Goal: Task Accomplishment & Management: Use online tool/utility

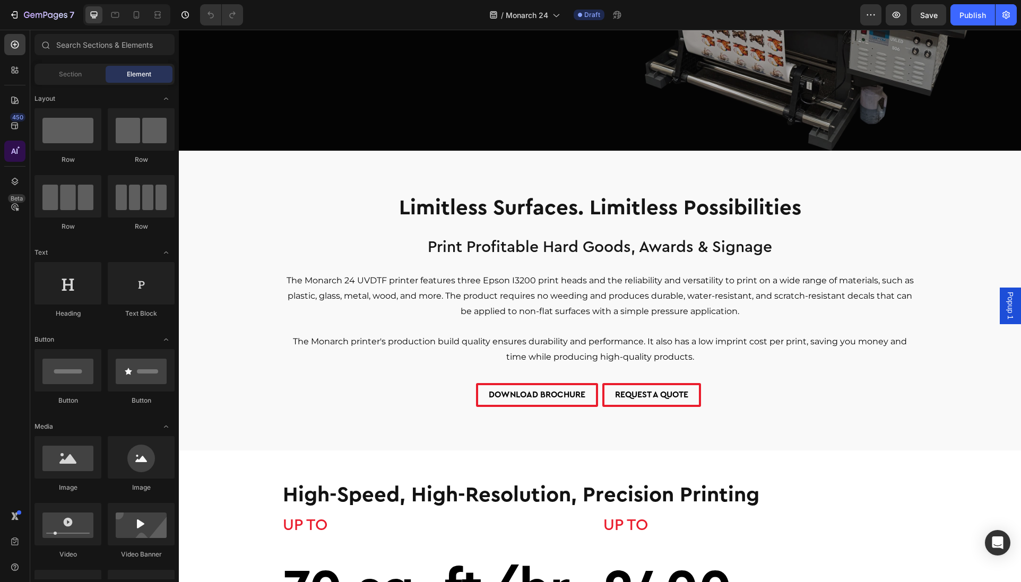
scroll to position [352, 0]
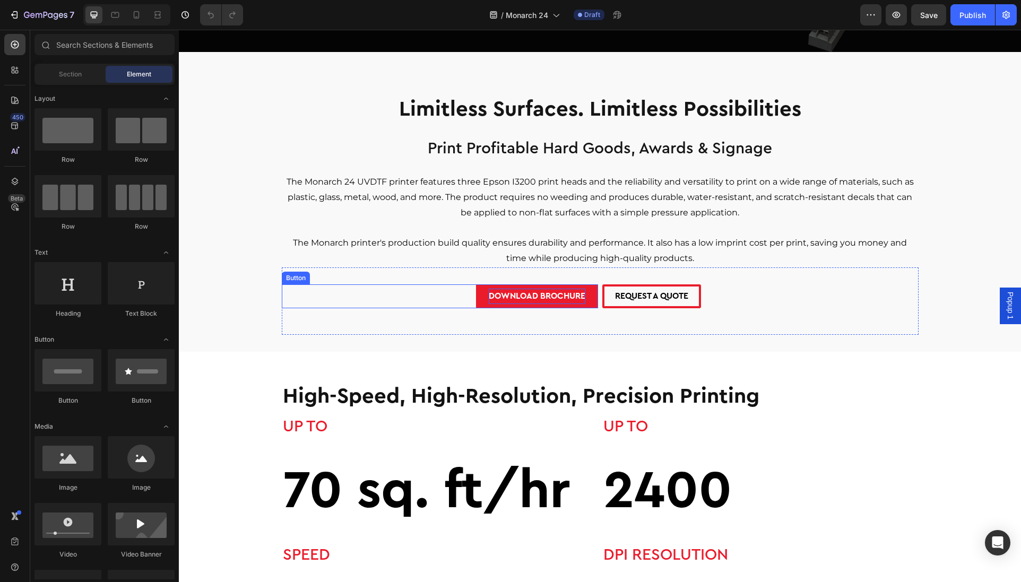
click at [521, 296] on p "DOWNLOAD BROCHURE" at bounding box center [537, 296] width 97 height 15
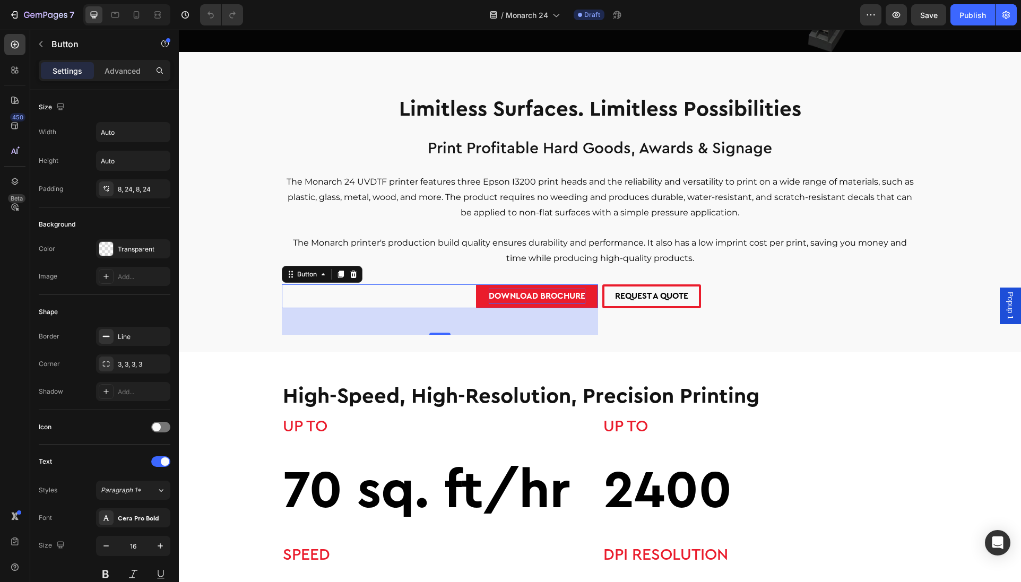
click at [507, 296] on p "DOWNLOAD BROCHURE" at bounding box center [537, 296] width 97 height 15
click at [477, 295] on link "DOWNLOAD BROCHURE" at bounding box center [537, 296] width 122 height 24
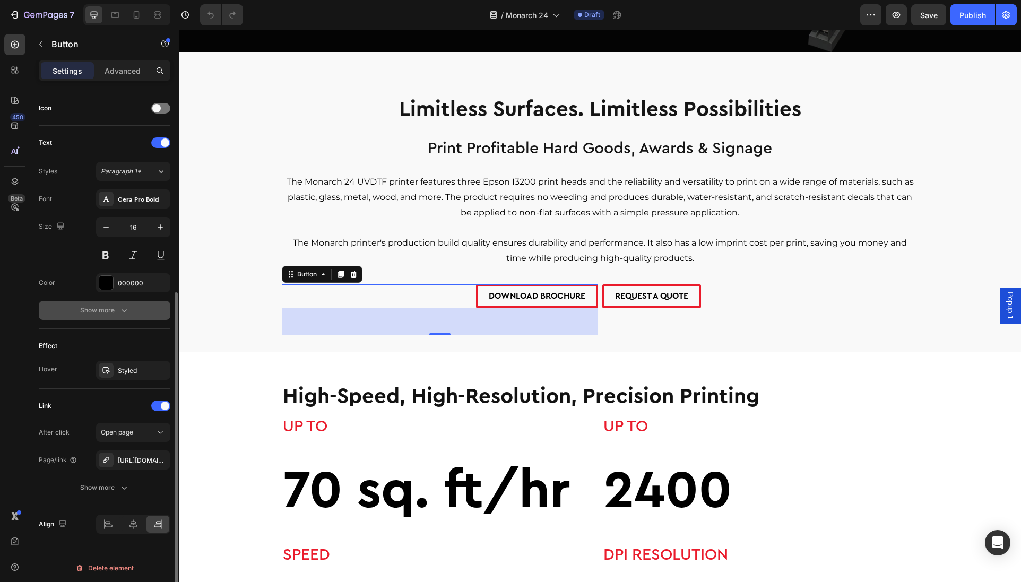
scroll to position [322, 0]
click at [141, 458] on div "https://cdn.shopify.com/s/files/1/0785/5321/9384/files/Monarch_24_UVDTF-Flyer_2…" at bounding box center [133, 458] width 31 height 10
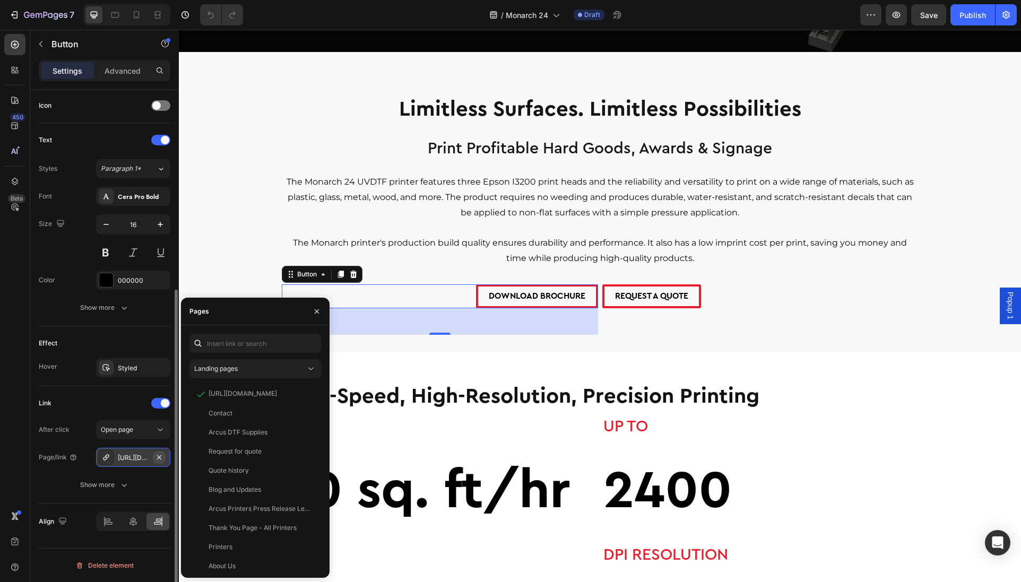
click at [158, 453] on icon "button" at bounding box center [159, 457] width 8 height 8
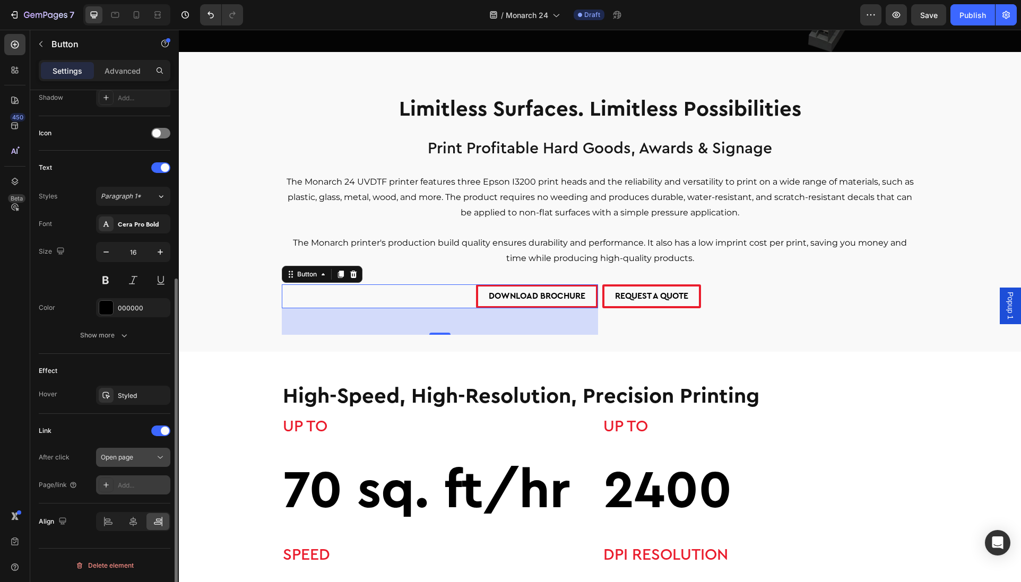
scroll to position [294, 0]
click at [132, 480] on div "Add..." at bounding box center [133, 485] width 74 height 19
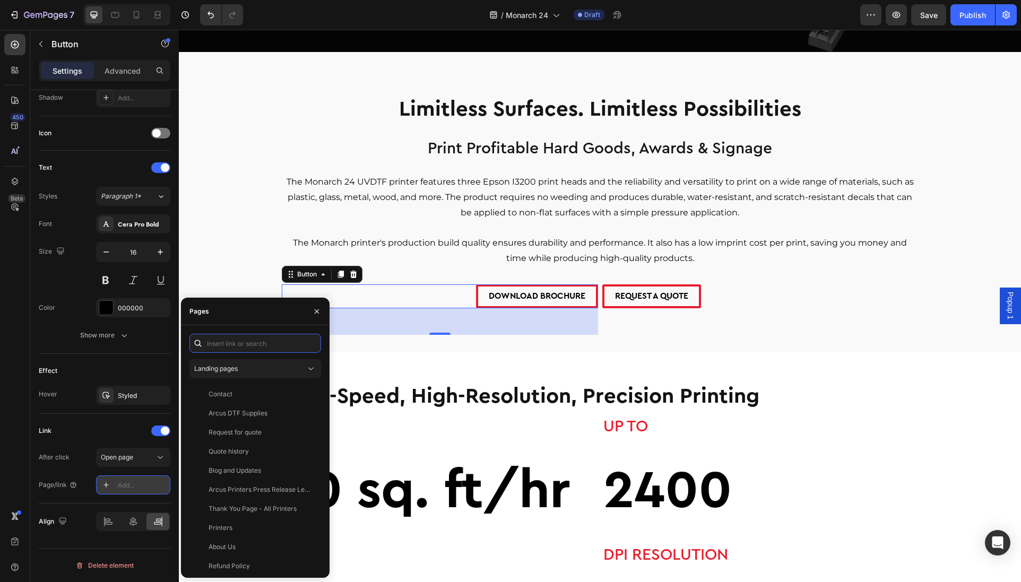
paste input "https://cdn.shopify.com/s/files/1/0785/5321/9384/files/Monarch_24_UVDTF-Flyer_2…"
type input "https://cdn.shopify.com/s/files/1/0785/5321/9384/files/Monarch_24_UVDTF-Flyer_2…"
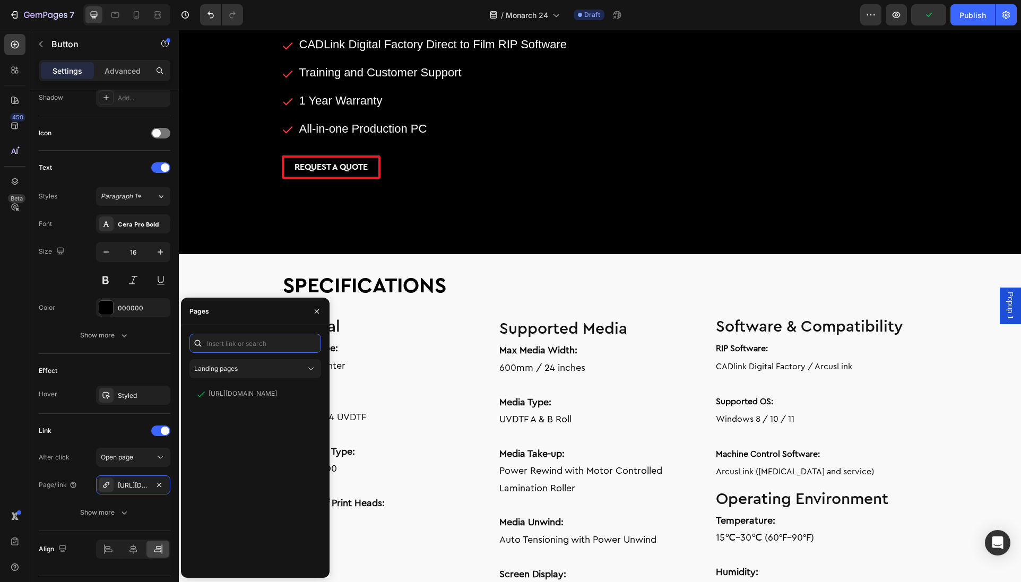
scroll to position [1461, 0]
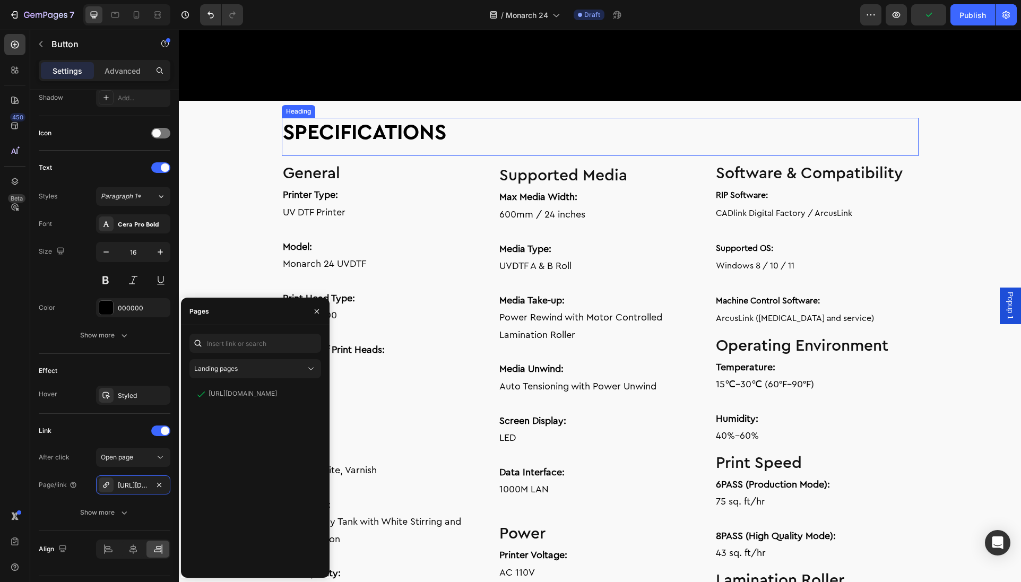
click at [654, 148] on h2 "SPECIFICATIONS" at bounding box center [600, 133] width 637 height 30
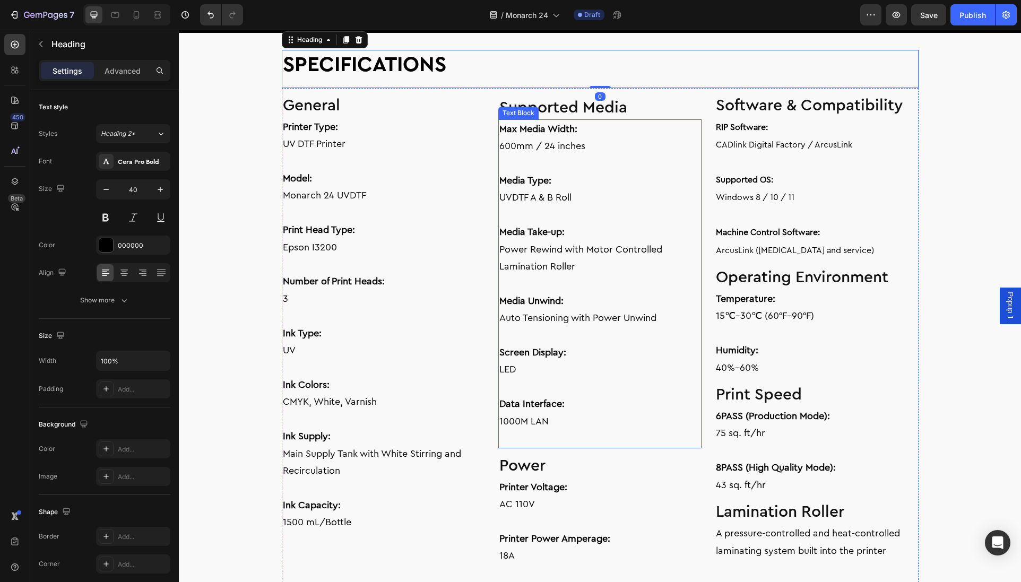
scroll to position [1897, 0]
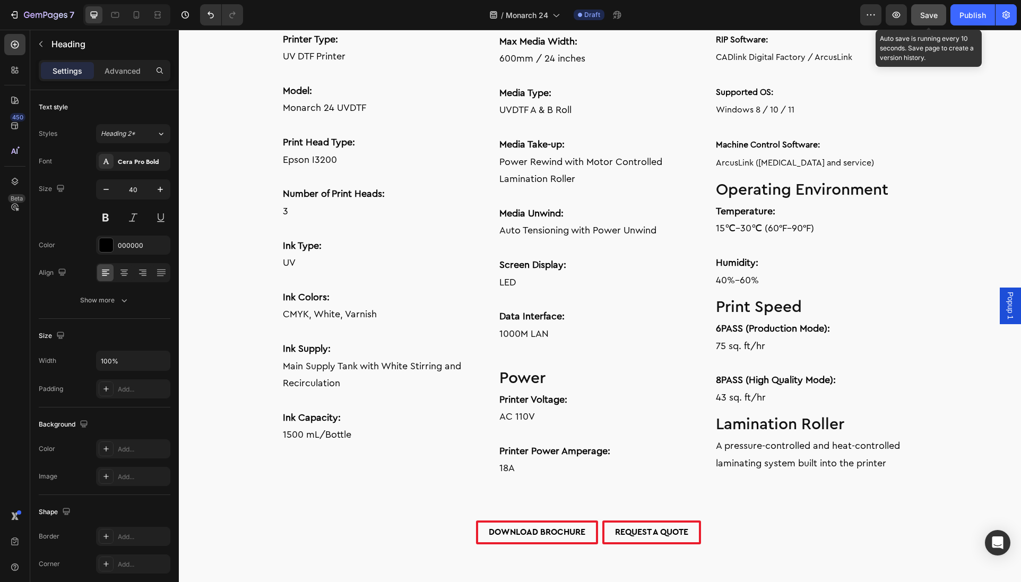
click at [935, 16] on span "Save" at bounding box center [929, 15] width 18 height 9
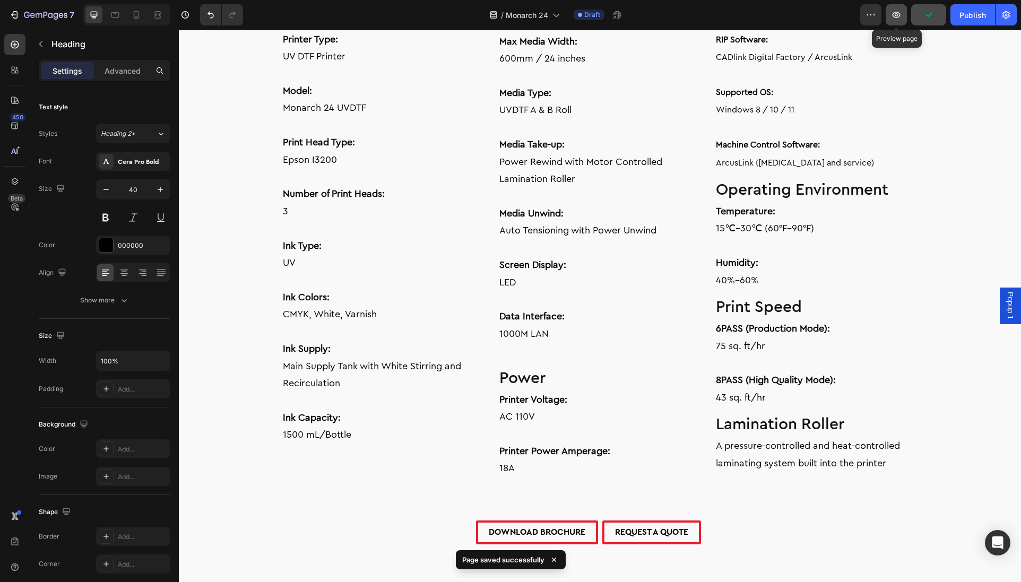
click at [902, 18] on button "button" at bounding box center [896, 14] width 21 height 21
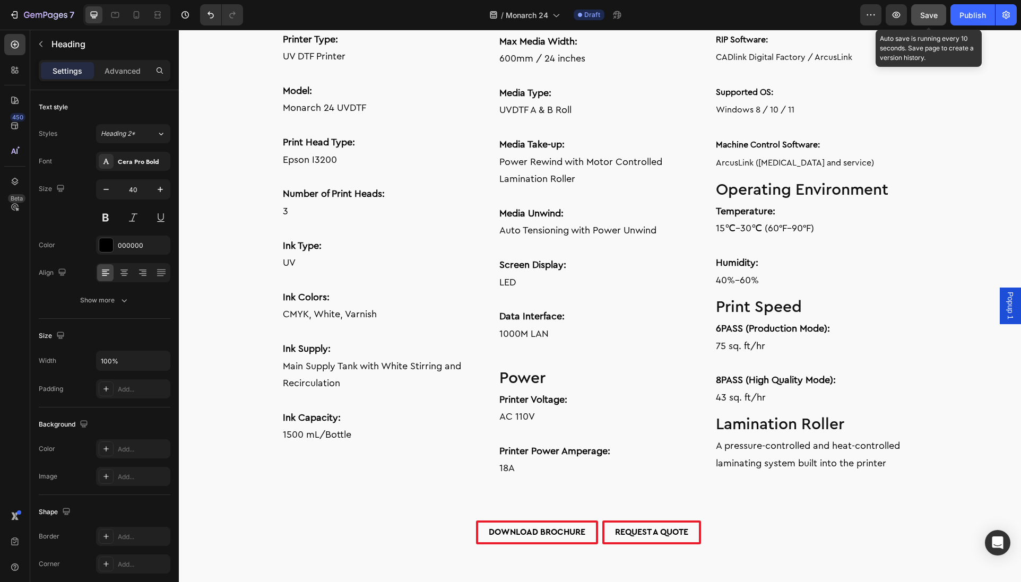
click at [927, 21] on button "Save" at bounding box center [928, 14] width 35 height 21
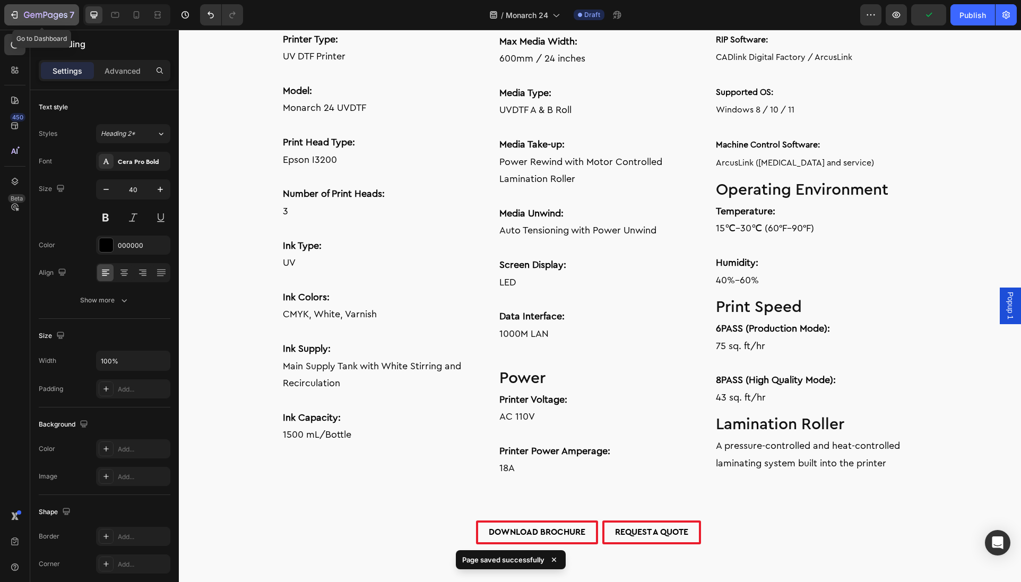
click at [31, 13] on icon "button" at bounding box center [46, 15] width 44 height 9
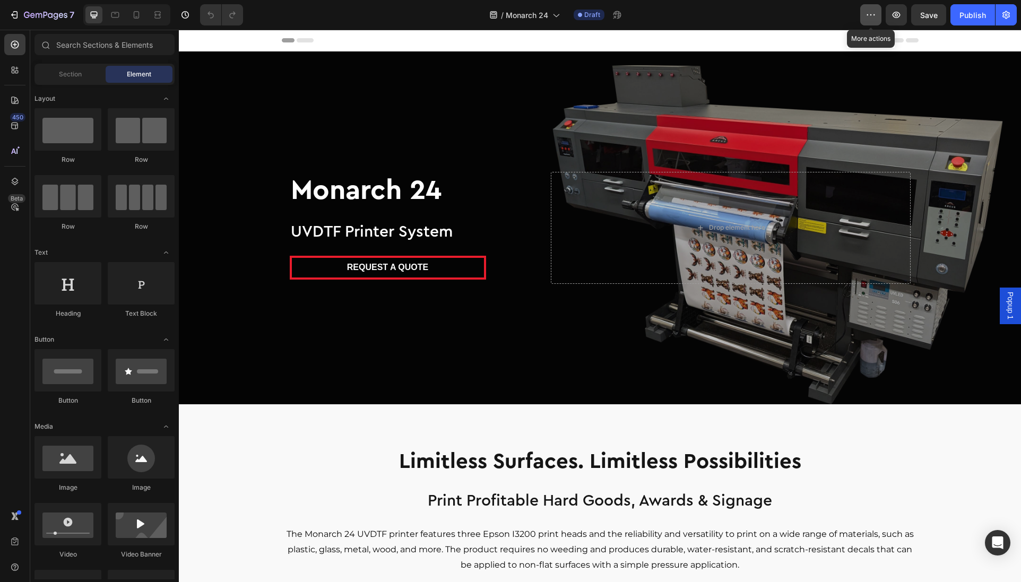
click at [876, 19] on icon "button" at bounding box center [871, 15] width 11 height 11
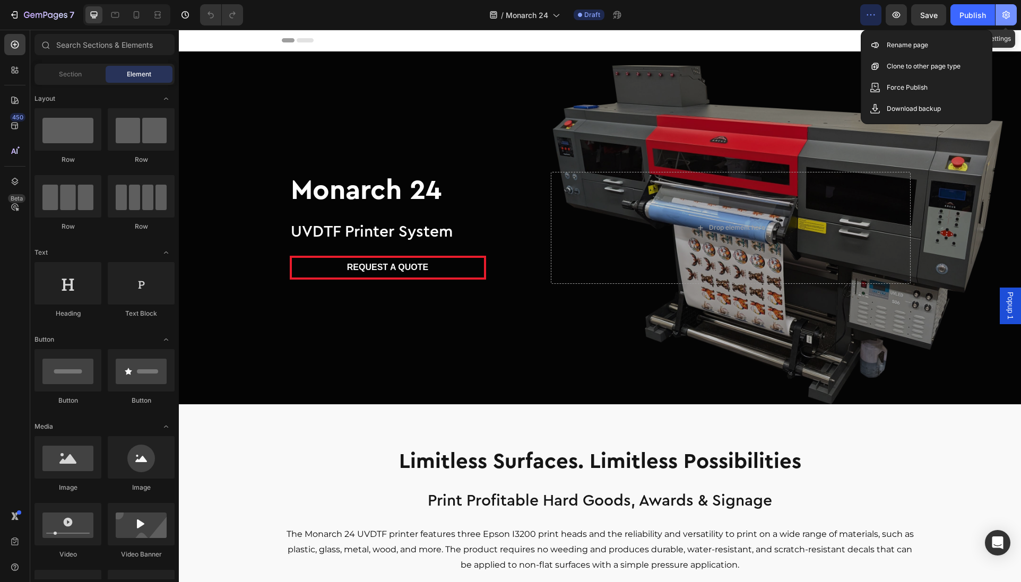
click at [1009, 18] on icon "button" at bounding box center [1006, 15] width 11 height 11
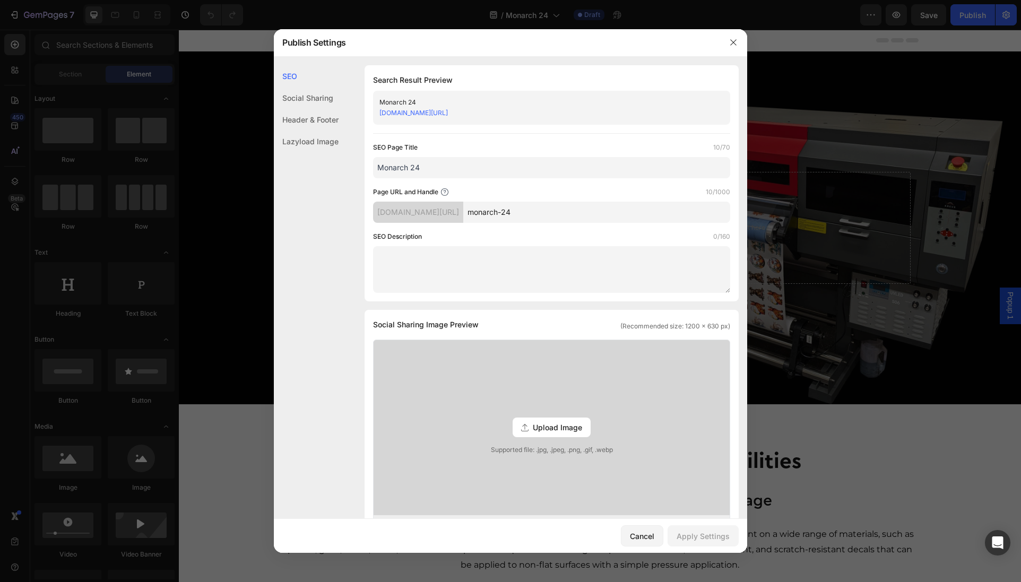
click at [398, 251] on textarea at bounding box center [551, 269] width 357 height 47
paste textarea "The Arcus Monarch UVDTF printer features 3 Epson I3200 print heads and the reli…"
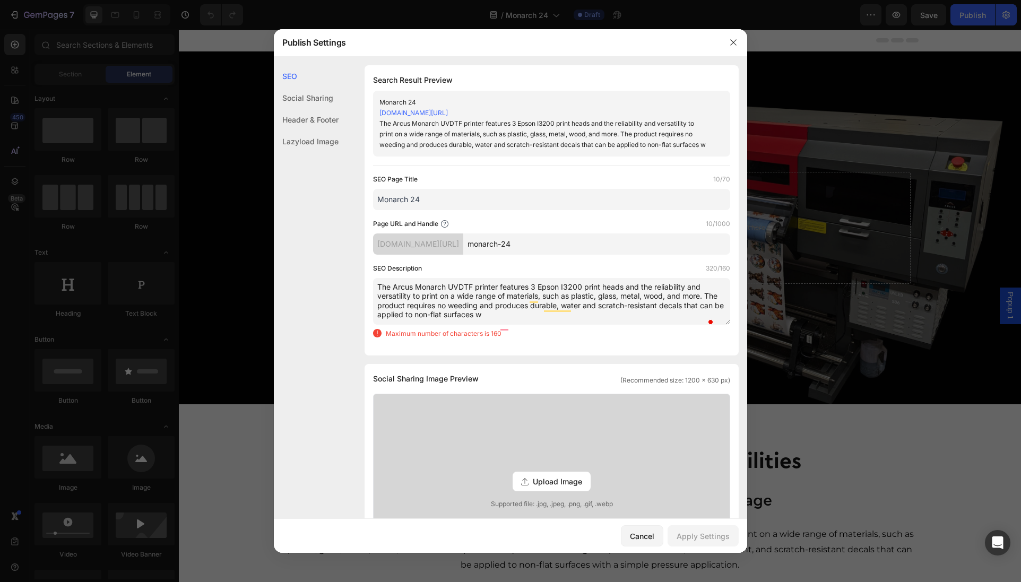
drag, startPoint x: 531, startPoint y: 326, endPoint x: 364, endPoint y: 317, distance: 167.4
click at [364, 317] on div "SEO Search Result Preview Monarch 24 [DOMAIN_NAME][URL] The Arcus Monarch UVDTF…" at bounding box center [510, 519] width 473 height 908
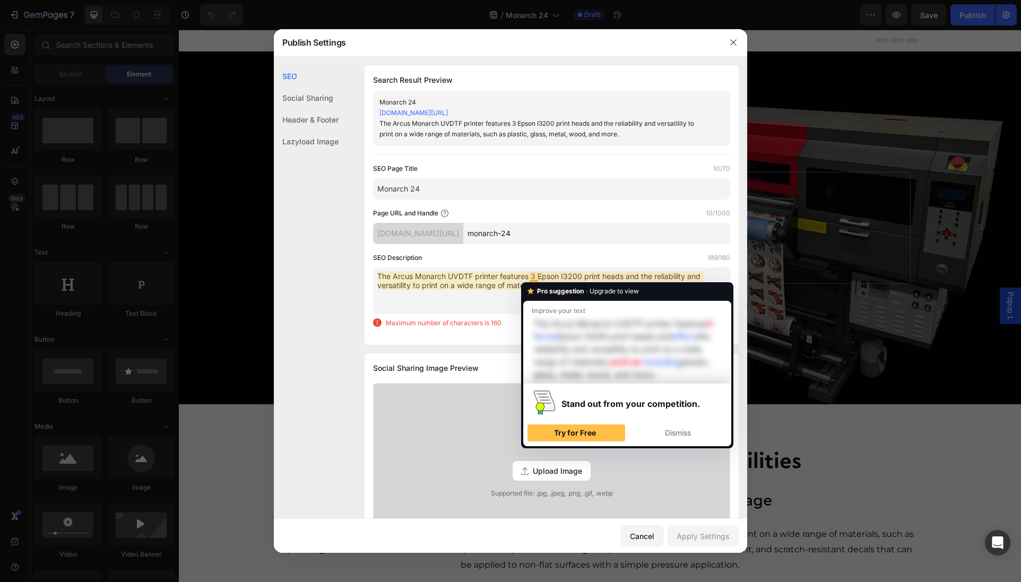
click at [531, 276] on textarea "The Arcus Monarch UVDTF printer features 3 Epson I3200 print heads and the reli…" at bounding box center [551, 290] width 357 height 47
click at [560, 269] on textarea "The Arcus Monarch UVDTF printer features 3 Epson I3200 print heads and the reli…" at bounding box center [551, 290] width 357 height 47
click at [495, 278] on textarea "The Arcus Monarch UVDTF printer features 3 Epson I3200 print heads and the reli…" at bounding box center [551, 290] width 357 height 47
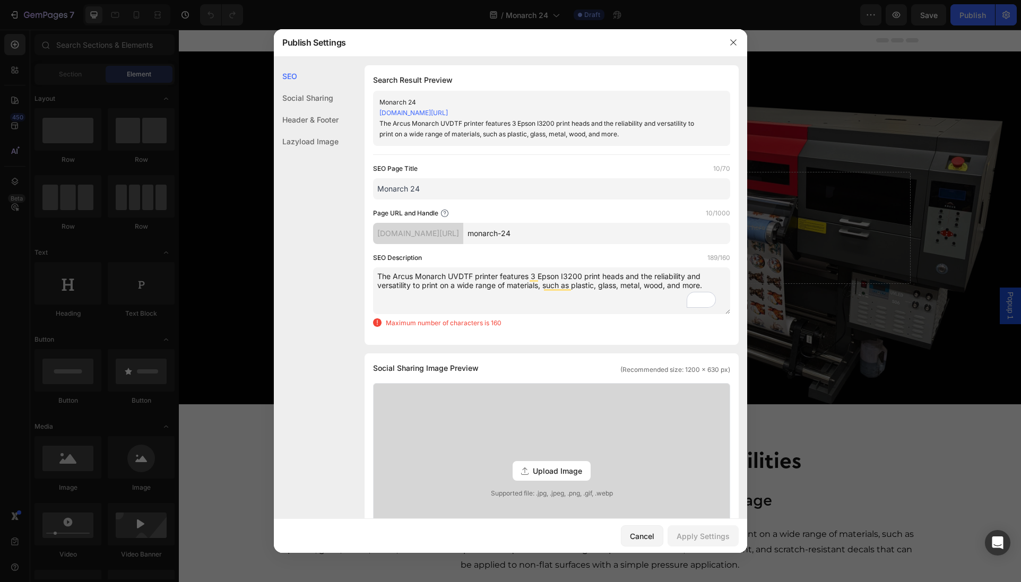
drag, startPoint x: 499, startPoint y: 278, endPoint x: 422, endPoint y: 284, distance: 77.2
click at [422, 284] on textarea "The Arcus Monarch UVDTF printer features 3 Epson I3200 print heads and the reli…" at bounding box center [551, 290] width 357 height 47
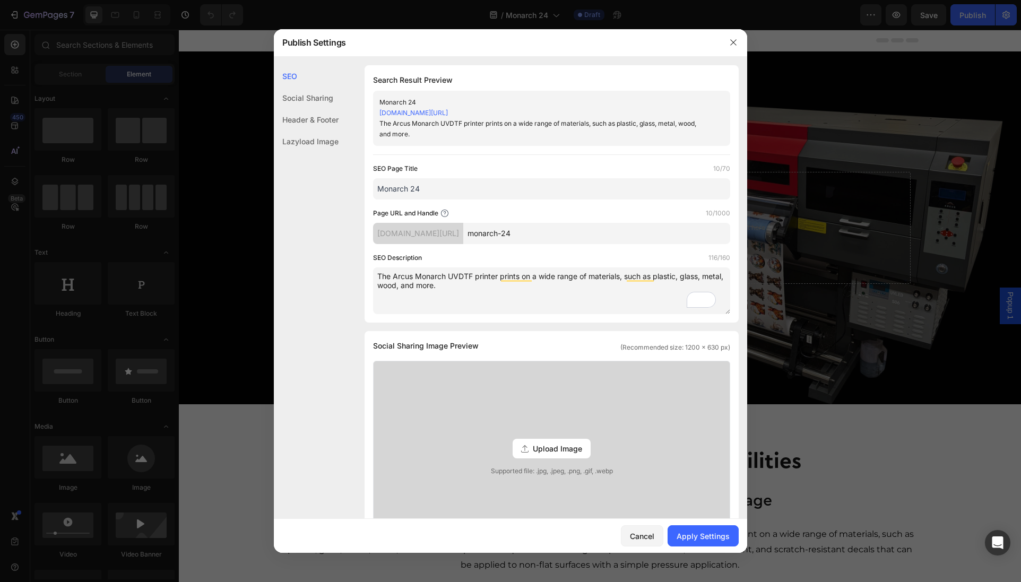
click at [487, 297] on textarea "The Arcus Monarch UVDTF printer prints on a wide range of materials, such as pl…" at bounding box center [551, 290] width 357 height 47
type textarea "The Arcus Monarch UVDTF printer prints on a wide range of materials, such as pl…"
click at [431, 186] on input "Monarch 24" at bounding box center [551, 188] width 357 height 21
drag, startPoint x: 456, startPoint y: 186, endPoint x: 360, endPoint y: 183, distance: 96.1
click at [360, 183] on div "SEO Search Result Preview Monarch 24 [DOMAIN_NAME][URL] The Arcus Monarch UVDTF…" at bounding box center [510, 498] width 473 height 866
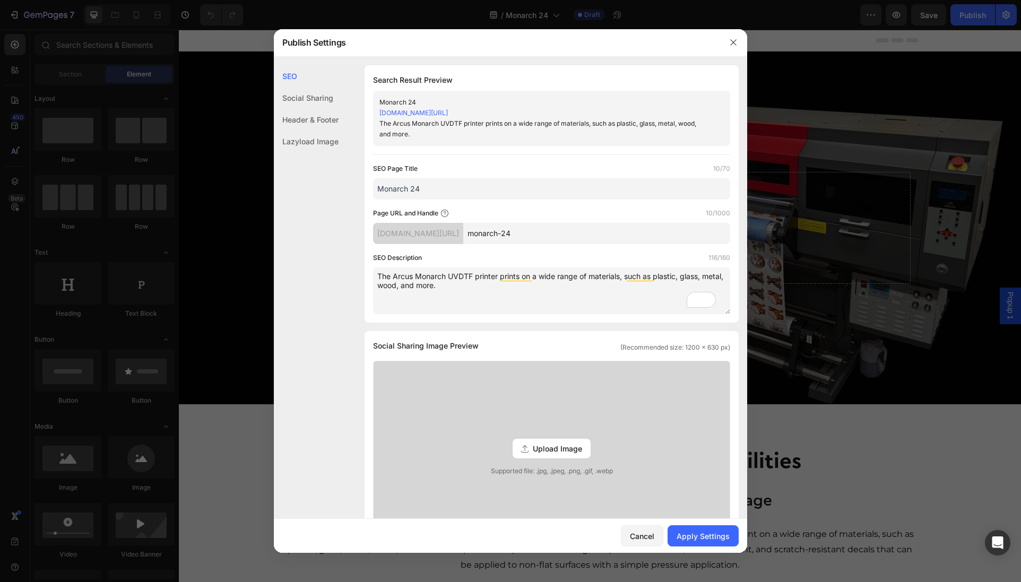
paste input "UVDTF Printing System"
type input "Monarch 24UVDTF Printing System"
click at [532, 259] on div "SEO Description 116/160" at bounding box center [551, 258] width 357 height 11
click at [714, 537] on div "Apply Settings" at bounding box center [703, 536] width 53 height 11
click at [734, 46] on icon "button" at bounding box center [733, 42] width 8 height 8
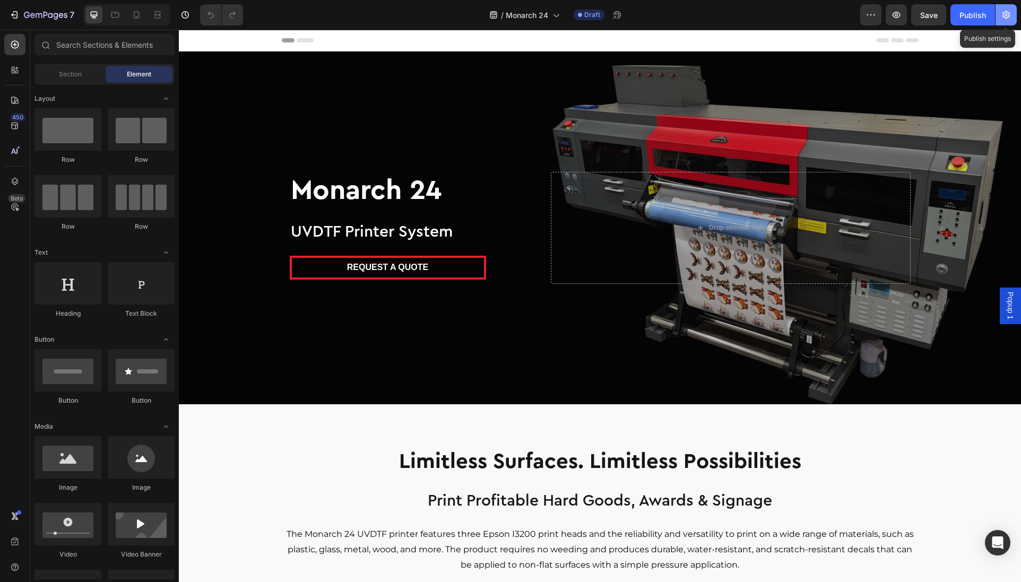
click at [1001, 13] on icon "button" at bounding box center [1006, 15] width 11 height 11
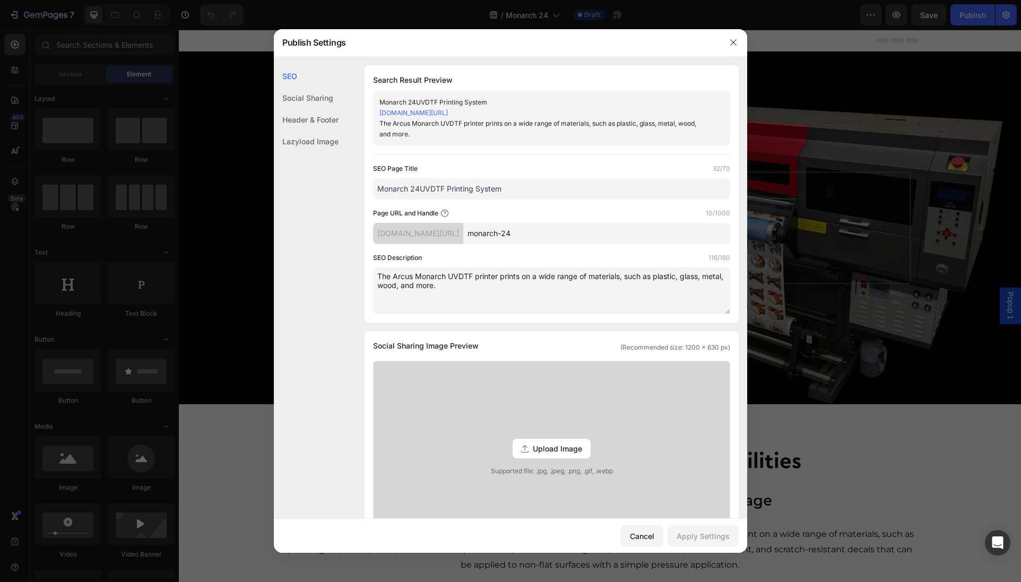
click at [533, 443] on span "Upload Image" at bounding box center [557, 448] width 49 height 11
click at [0, 0] on input "Upload Image Supported file: .jpg, .jpeg, .png, .gif, .webp" at bounding box center [0, 0] width 0 height 0
click at [640, 541] on div "Cancel" at bounding box center [642, 536] width 24 height 11
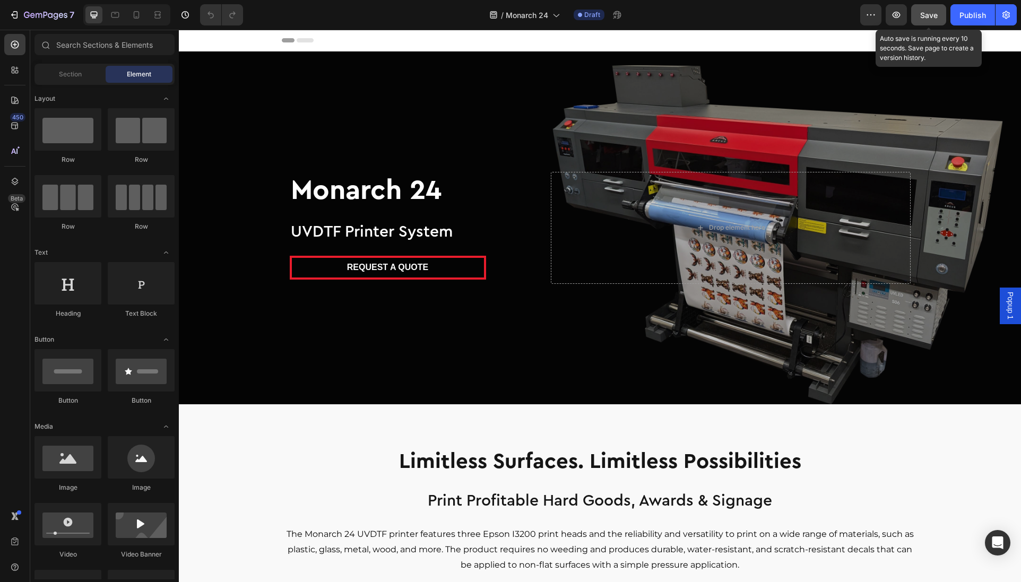
click at [923, 14] on span "Save" at bounding box center [929, 15] width 18 height 9
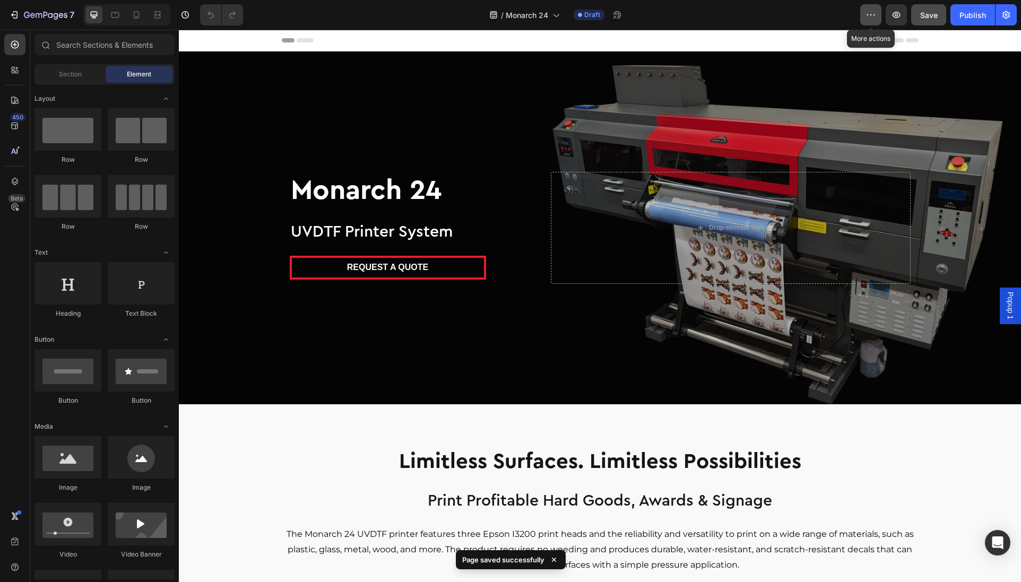
click at [867, 15] on icon "button" at bounding box center [871, 15] width 11 height 11
click at [699, 12] on div "/ Monarch 24 Draft" at bounding box center [556, 14] width 609 height 21
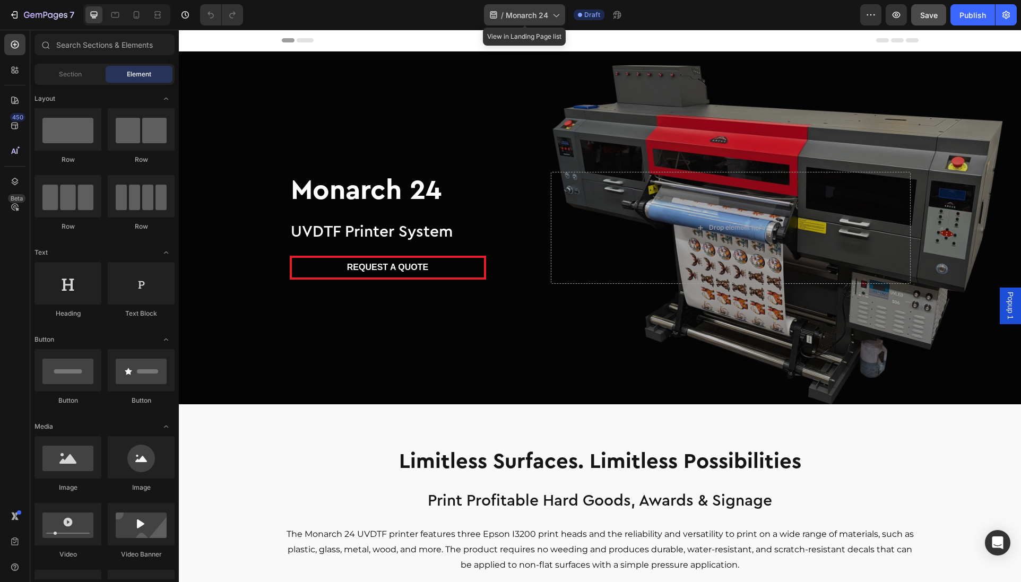
click at [534, 17] on span "Monarch 24" at bounding box center [527, 15] width 42 height 11
click at [37, 12] on icon "button" at bounding box center [46, 15] width 44 height 9
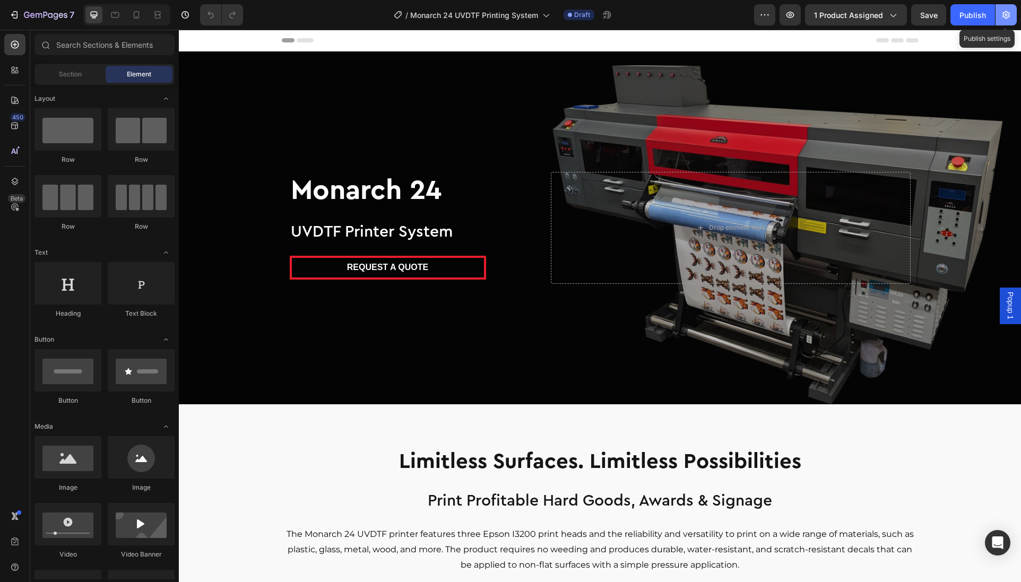
click at [1006, 16] on icon "button" at bounding box center [1006, 15] width 11 height 11
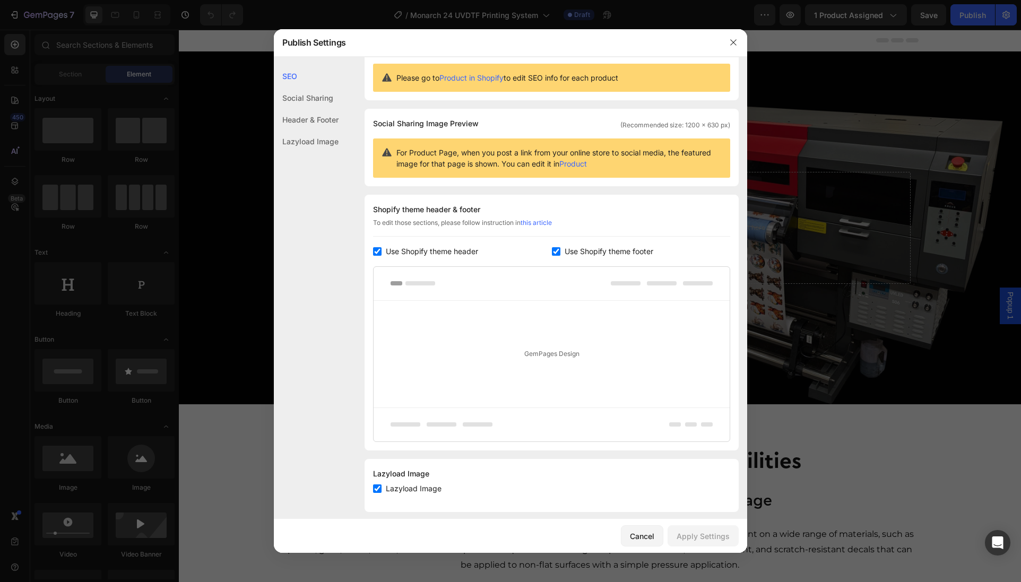
scroll to position [37, 0]
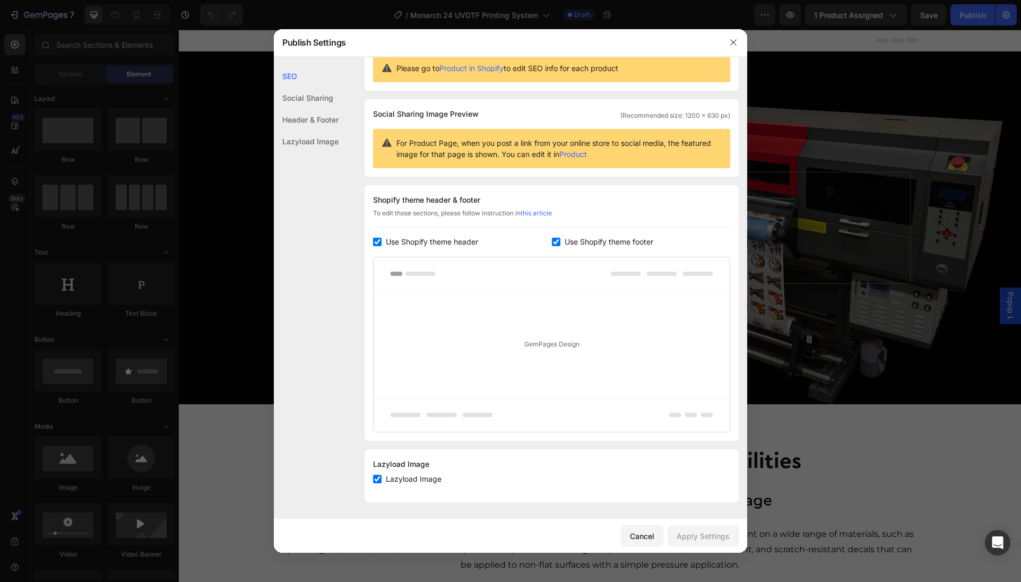
click at [325, 109] on div "Social Sharing" at bounding box center [306, 120] width 65 height 22
click at [734, 44] on icon "button" at bounding box center [733, 42] width 8 height 8
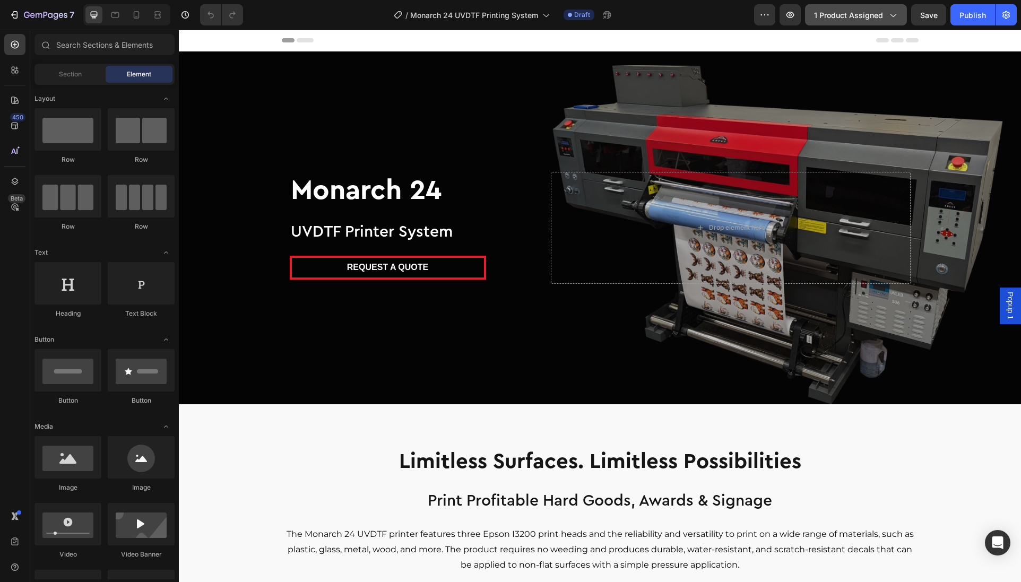
click at [849, 16] on span "1 product assigned" at bounding box center [848, 15] width 69 height 11
click at [932, 39] on div "Header" at bounding box center [600, 41] width 842 height 22
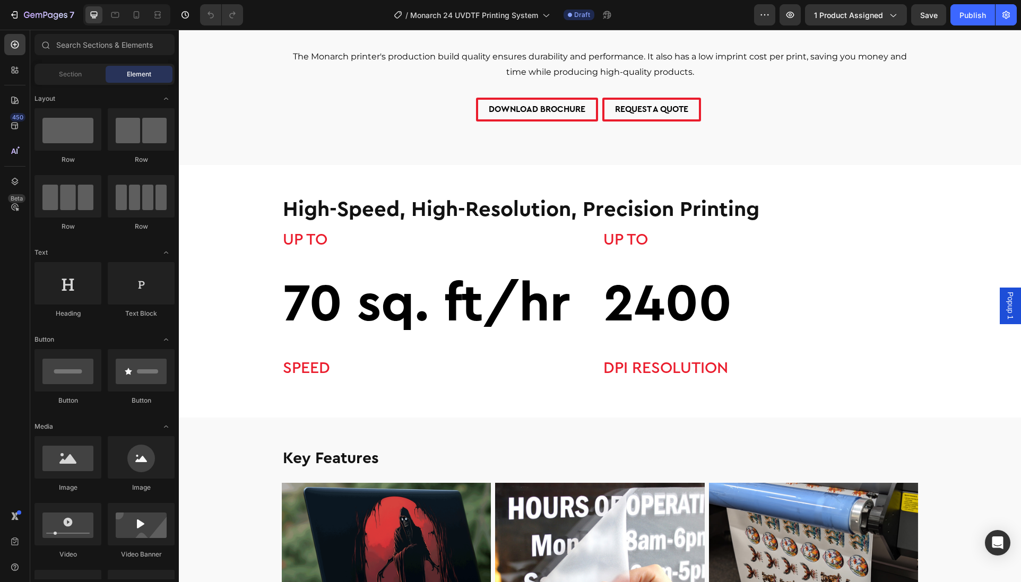
scroll to position [487, 0]
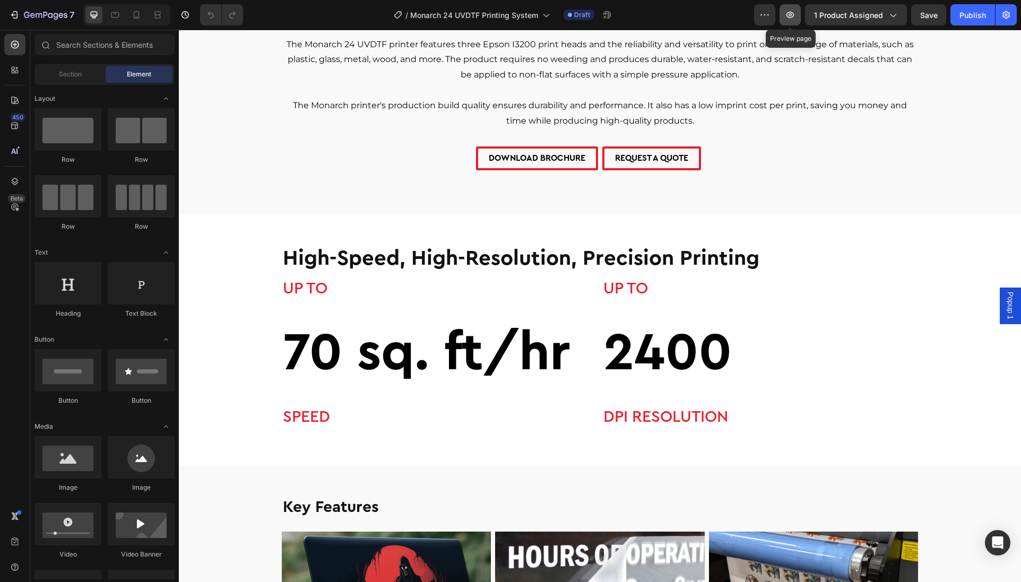
click at [782, 15] on button "button" at bounding box center [790, 14] width 21 height 21
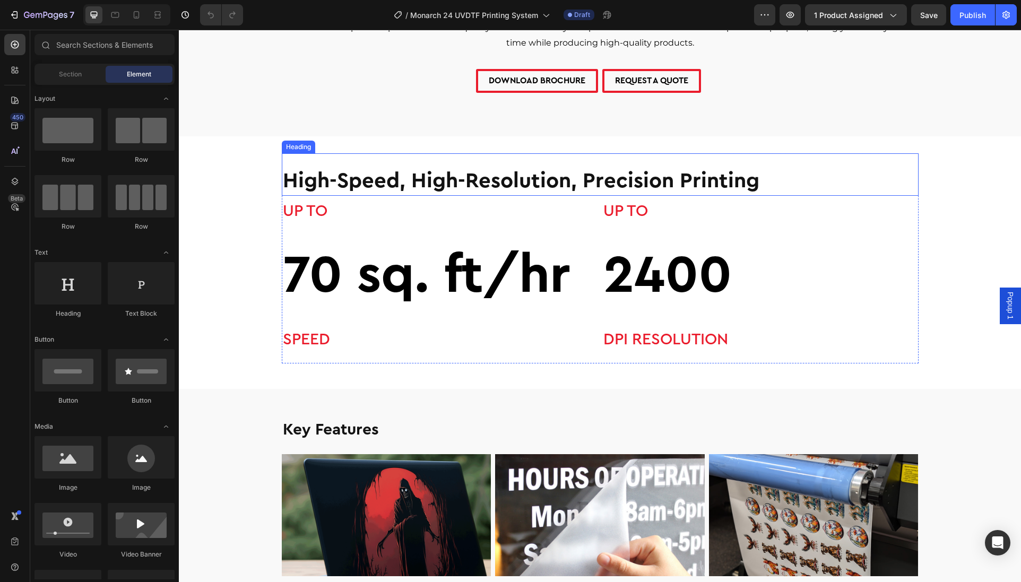
scroll to position [106, 0]
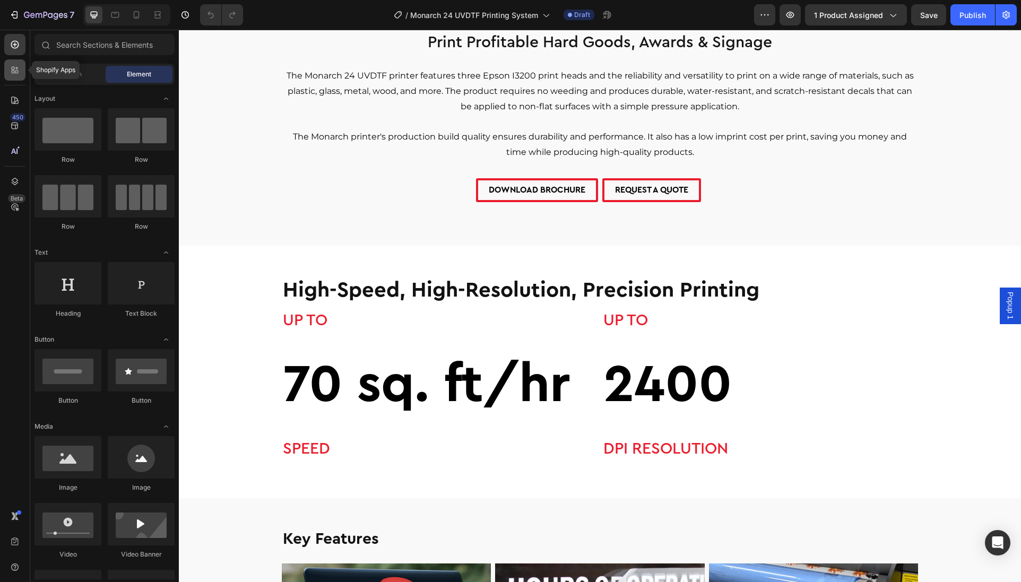
click at [18, 73] on icon at bounding box center [15, 70] width 11 height 11
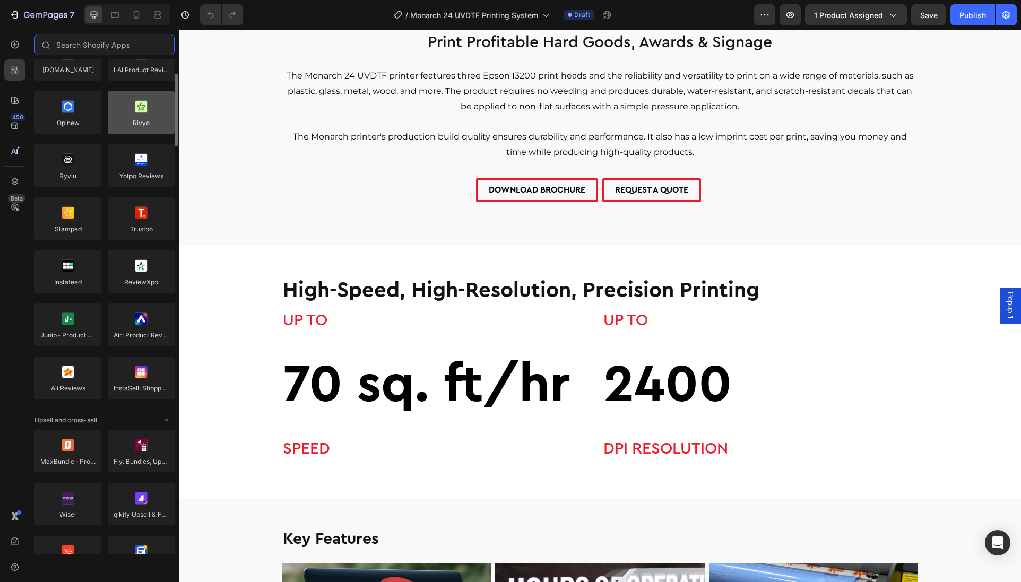
scroll to position [0, 0]
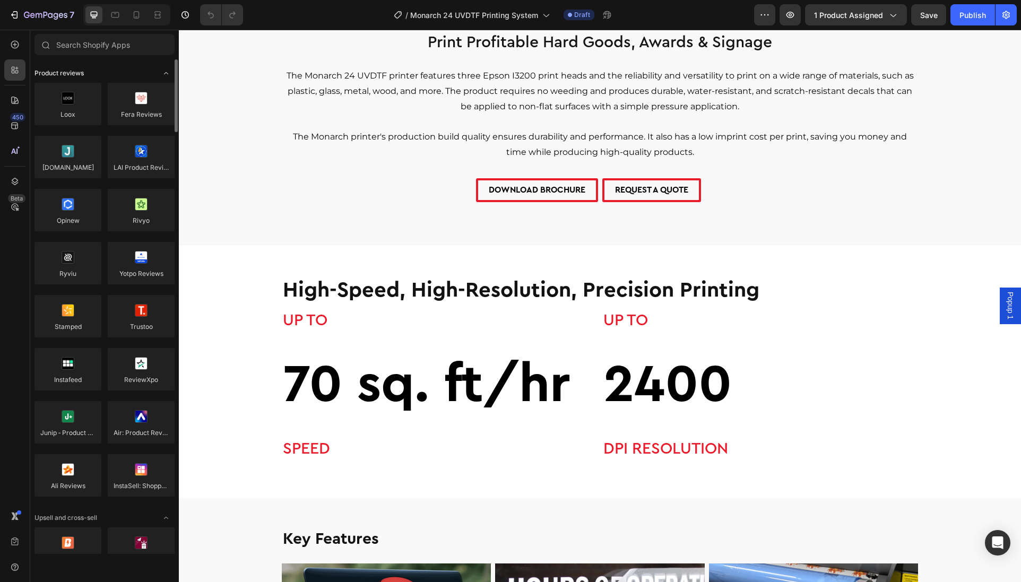
click at [161, 75] on span "Toggle open" at bounding box center [166, 73] width 17 height 17
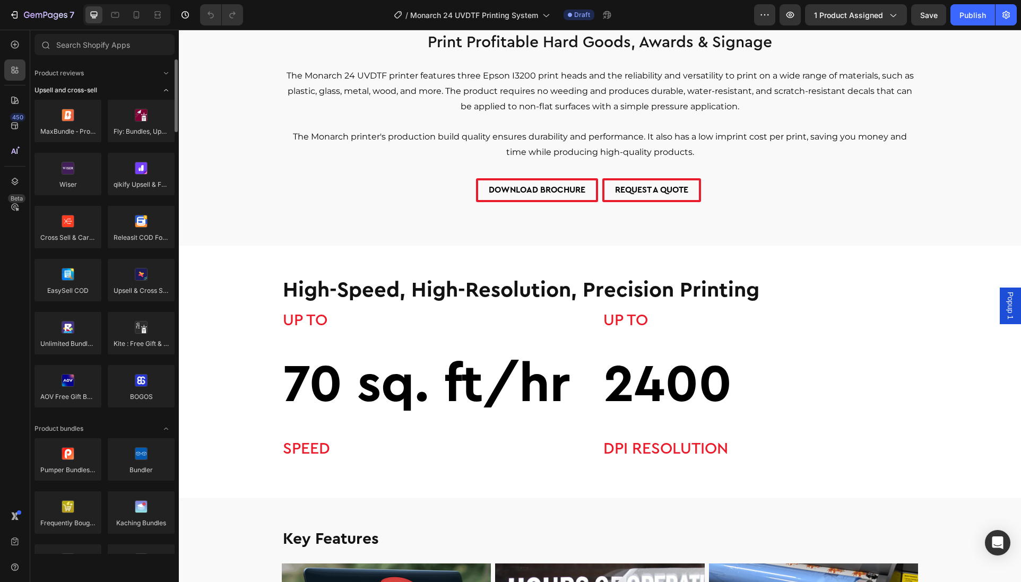
click at [159, 88] on span "Toggle open" at bounding box center [166, 90] width 17 height 17
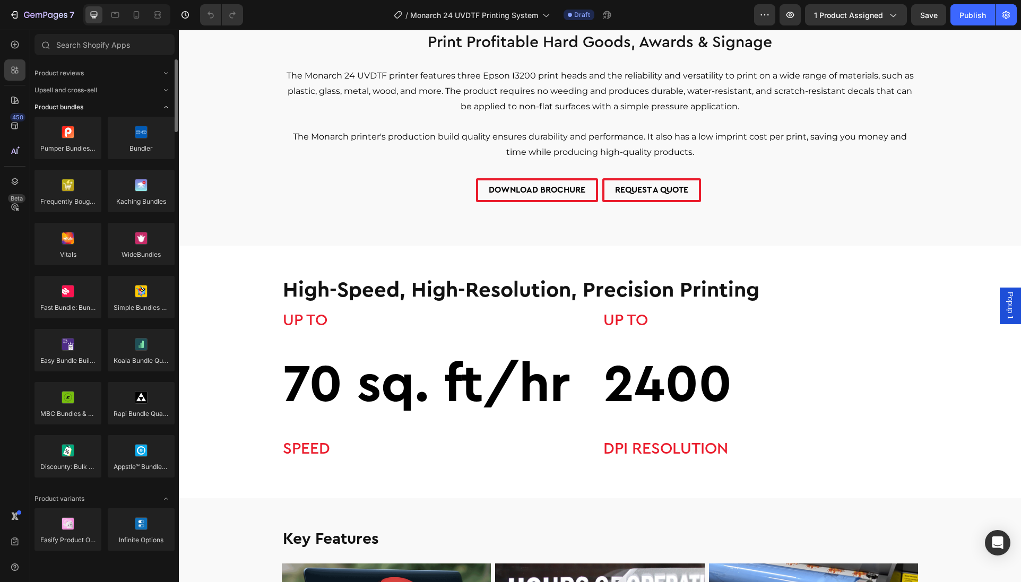
click at [162, 108] on icon "Toggle open" at bounding box center [166, 107] width 8 height 8
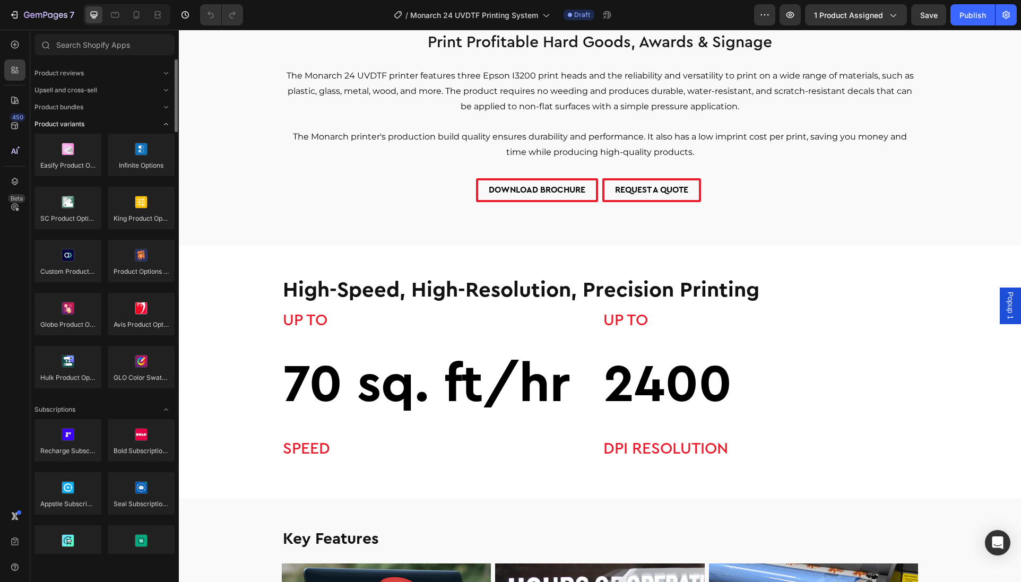
click at [161, 124] on span "Toggle open" at bounding box center [166, 124] width 17 height 17
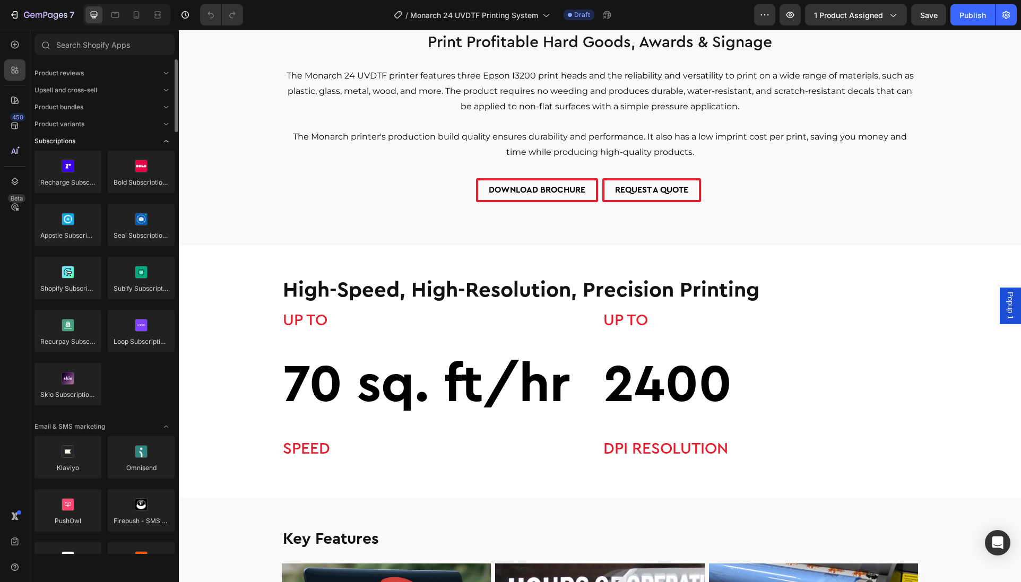
click at [161, 144] on span "Toggle open" at bounding box center [166, 141] width 17 height 17
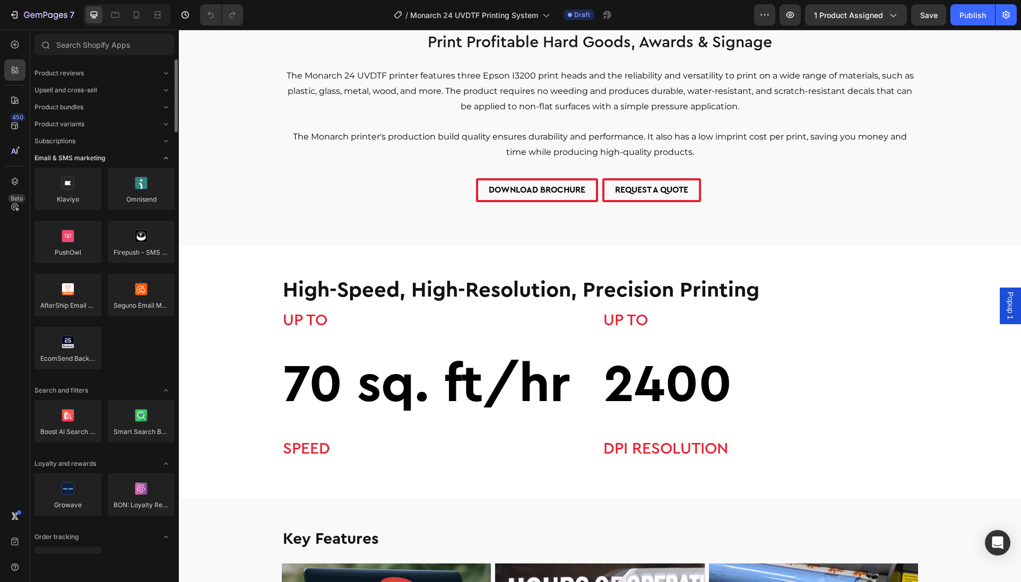
click at [161, 161] on span "Toggle open" at bounding box center [166, 158] width 17 height 17
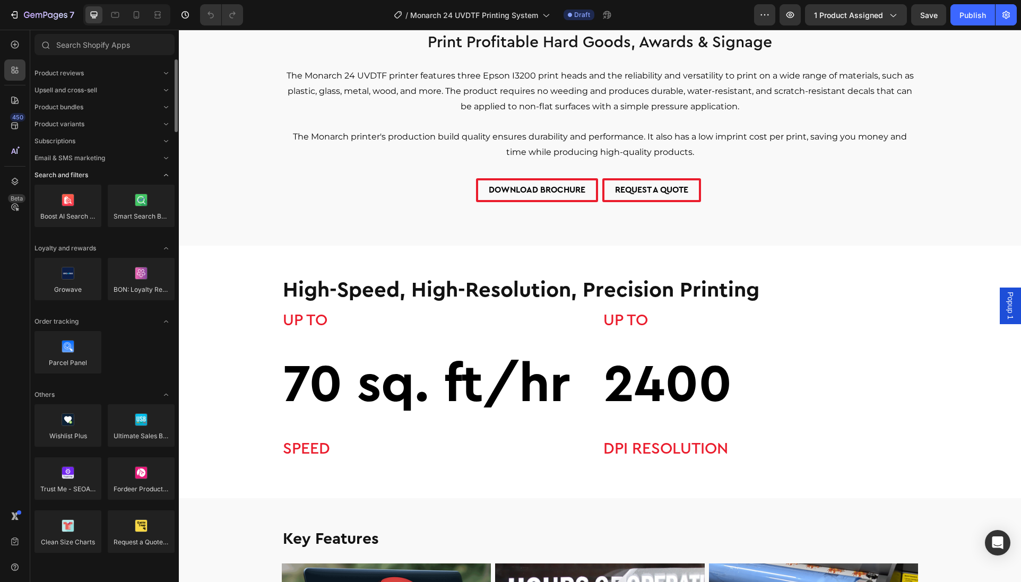
click at [162, 172] on icon "Toggle open" at bounding box center [166, 175] width 8 height 8
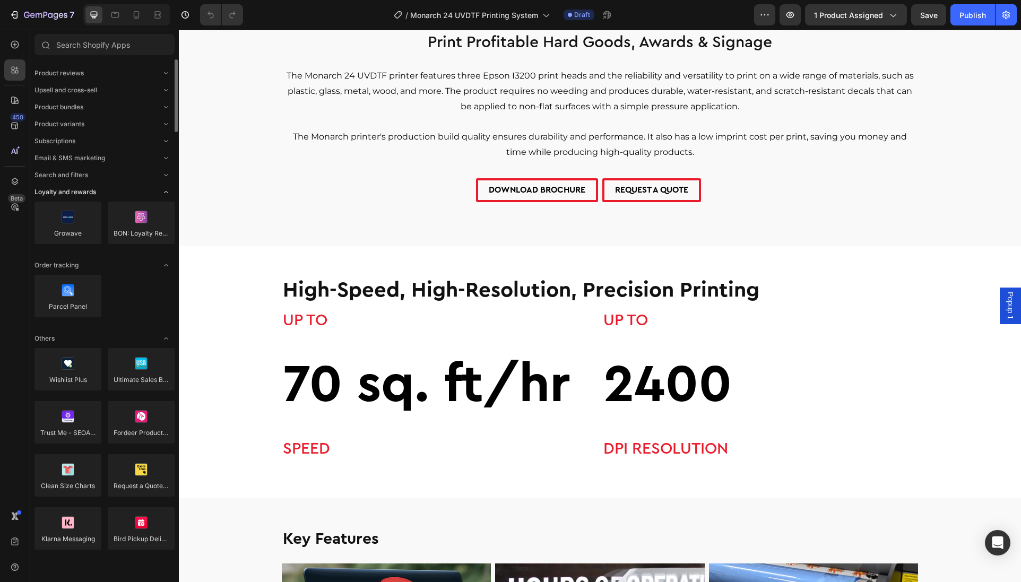
click at [162, 193] on icon "Toggle open" at bounding box center [166, 192] width 8 height 8
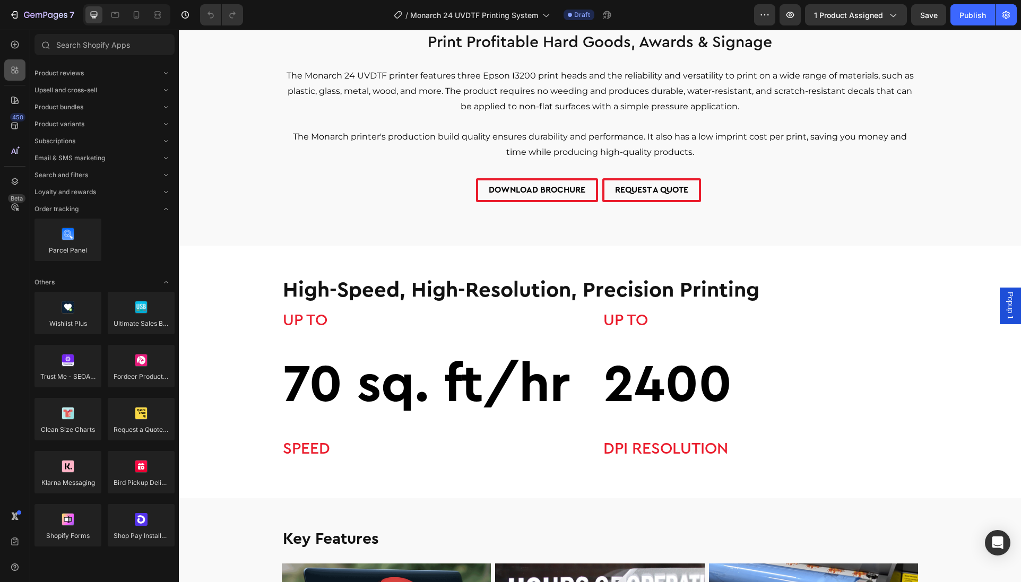
click at [11, 71] on icon at bounding box center [15, 70] width 11 height 11
click at [14, 48] on icon at bounding box center [15, 45] width 8 height 8
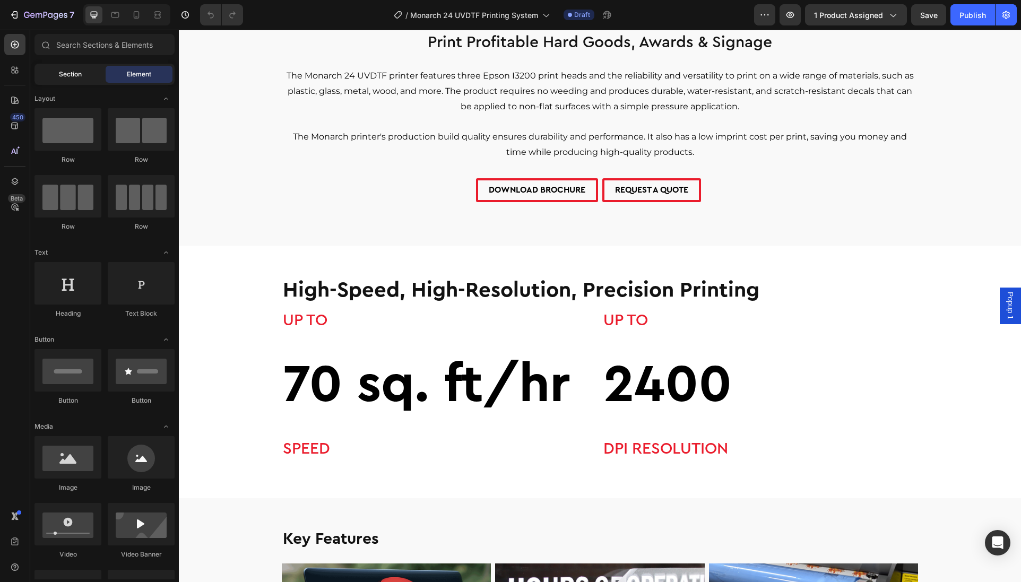
click at [44, 75] on div "Section" at bounding box center [70, 74] width 67 height 17
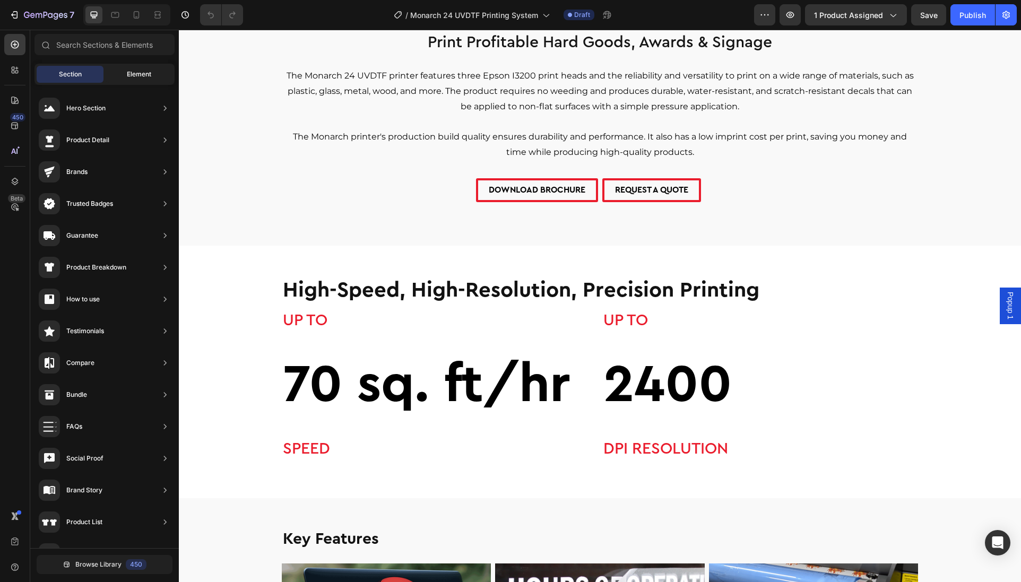
click at [130, 71] on span "Element" at bounding box center [139, 75] width 24 height 10
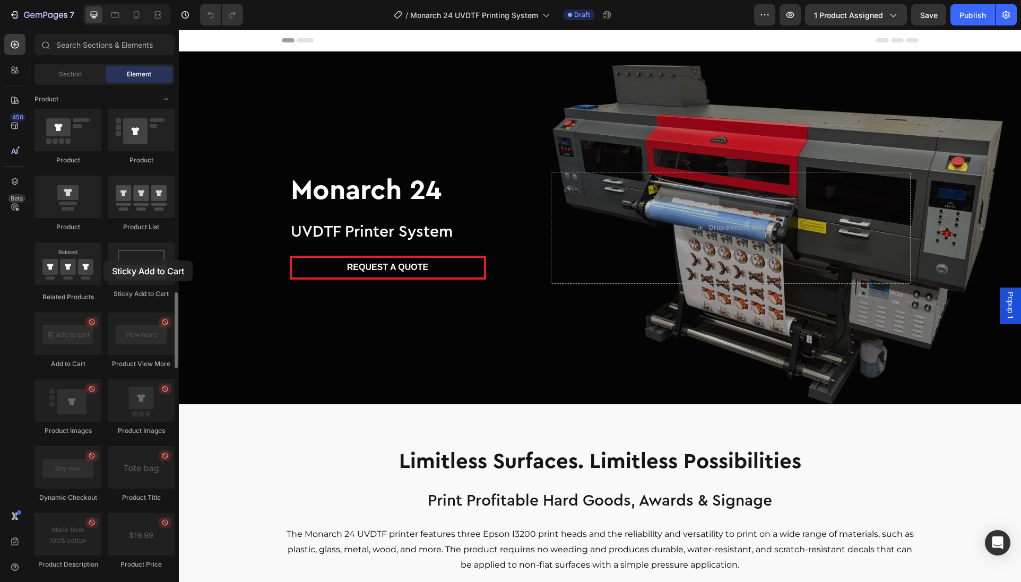
drag, startPoint x: 141, startPoint y: 267, endPoint x: 103, endPoint y: 261, distance: 37.8
click at [103, 261] on div "Product Product Product Product List Related Products Sticky Add to Cart Add to…" at bounding box center [104, 511] width 140 height 805
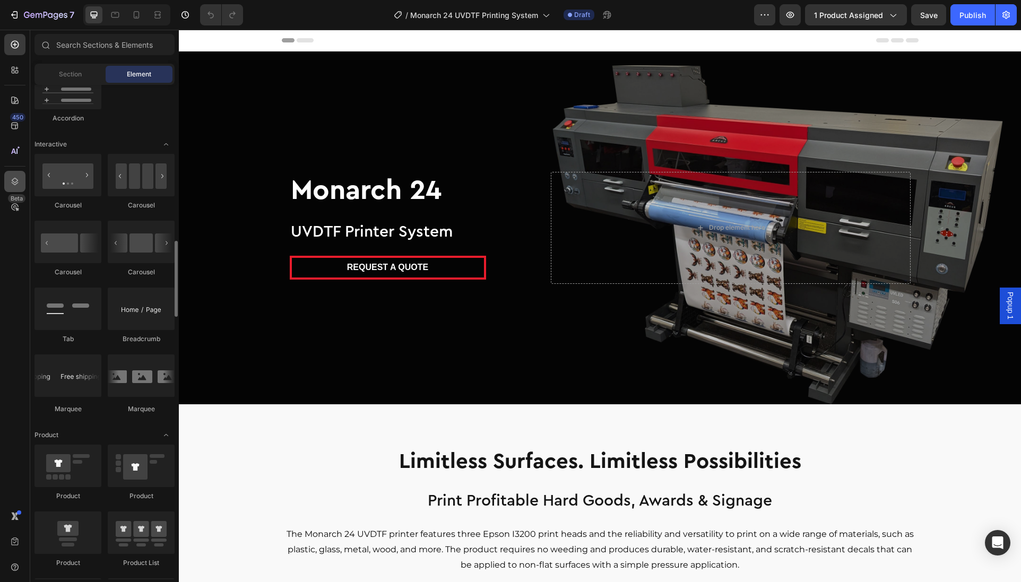
scroll to position [1138, 0]
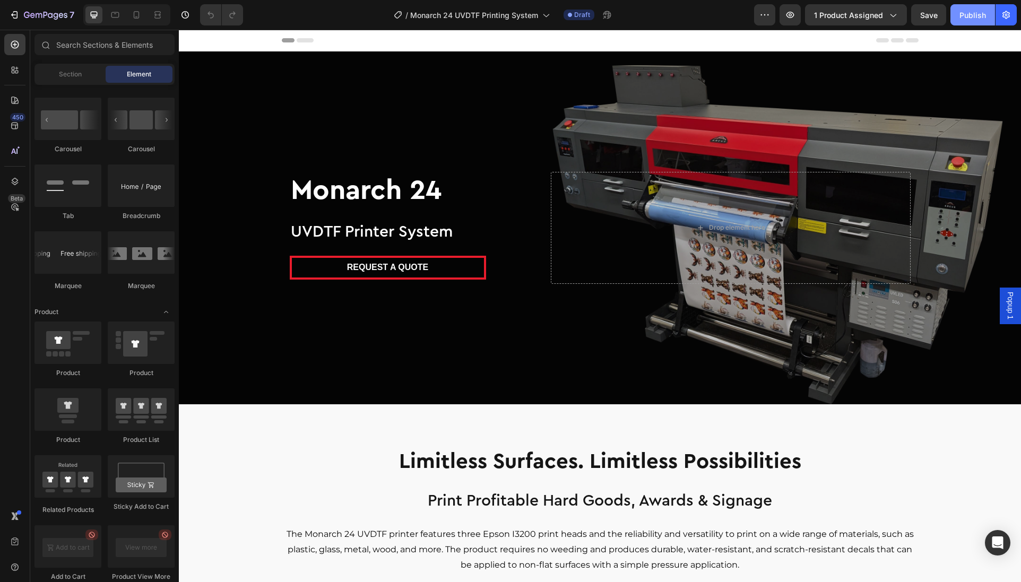
click at [971, 16] on div "Publish" at bounding box center [973, 15] width 27 height 11
click at [963, 15] on div "Publish" at bounding box center [973, 15] width 27 height 11
click at [25, 16] on icon "button" at bounding box center [27, 15] width 6 height 6
